Goal: Find specific page/section: Find specific page/section

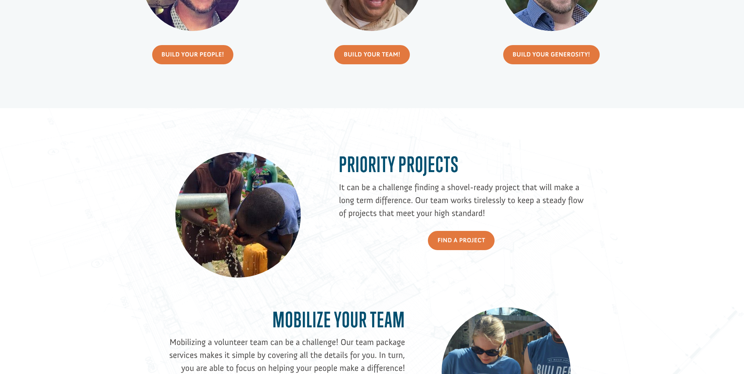
scroll to position [628, 0]
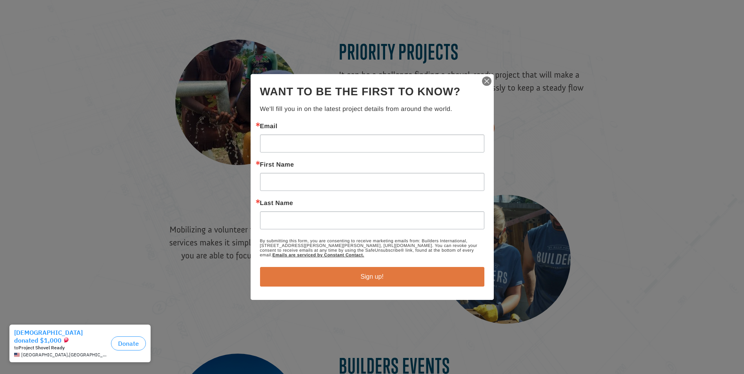
click at [490, 80] on img "button" at bounding box center [486, 81] width 11 height 11
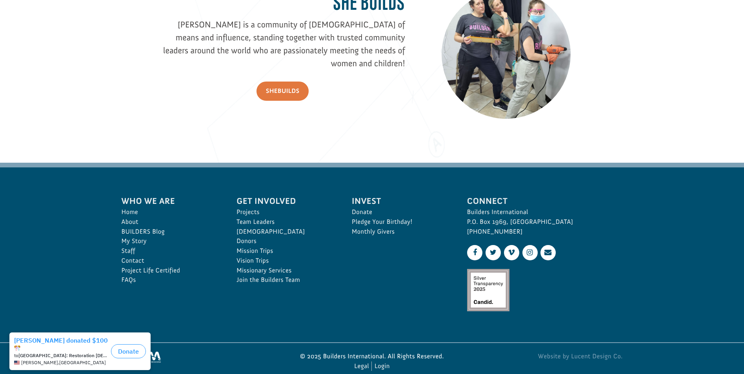
scroll to position [1160, 0]
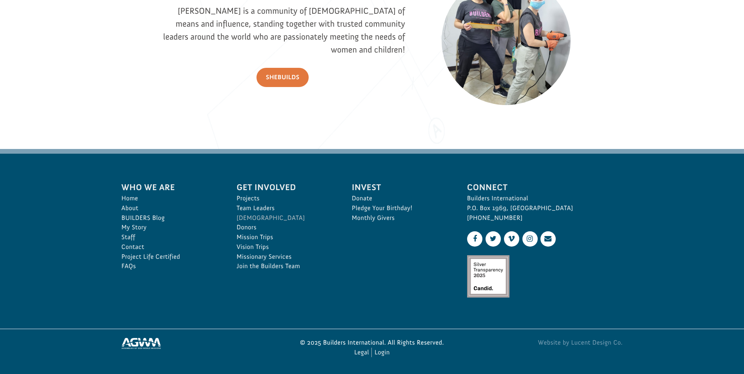
click at [252, 217] on link "[DEMOGRAPHIC_DATA]" at bounding box center [286, 218] width 98 height 10
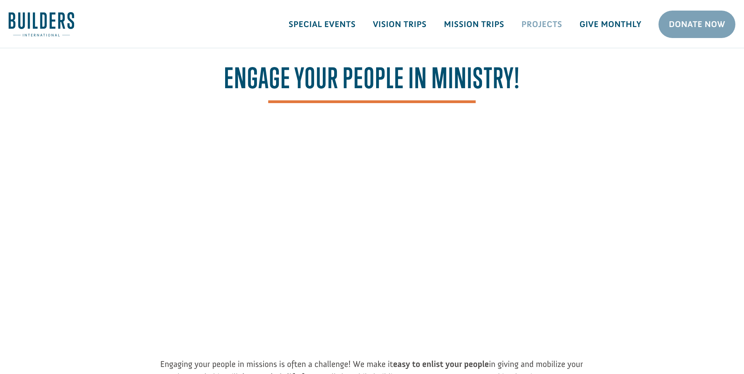
click at [545, 25] on link "Projects" at bounding box center [542, 24] width 58 height 23
